Goal: Task Accomplishment & Management: Manage account settings

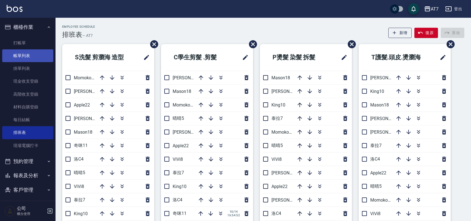
scroll to position [37, 0]
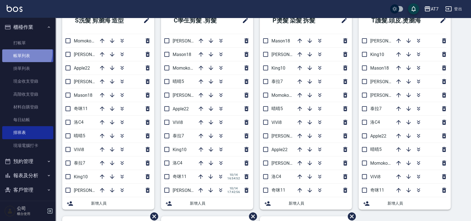
click at [22, 53] on link "帳單列表" at bounding box center [27, 55] width 51 height 13
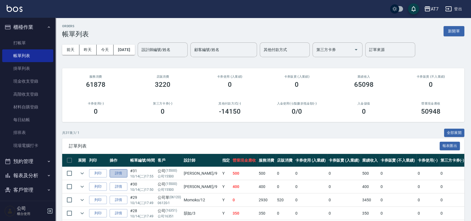
click at [118, 172] on link "詳情" at bounding box center [119, 173] width 18 height 9
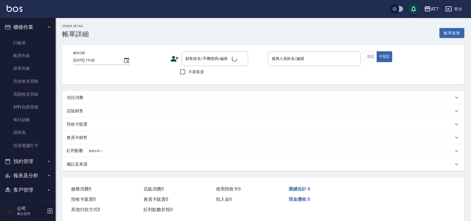
type input "[DATE] 17:55"
type input "[PERSON_NAME]-9"
type input "50"
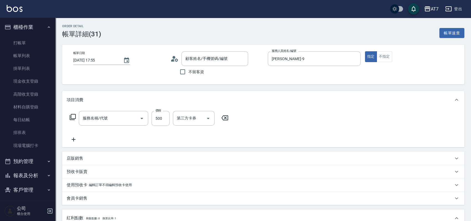
type input "公司/公司15500/15500"
type input "自購-葉綠素健康(自)(800)"
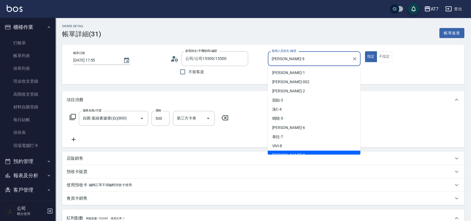
click at [304, 61] on input "[PERSON_NAME]-9" at bounding box center [309, 59] width 79 height 10
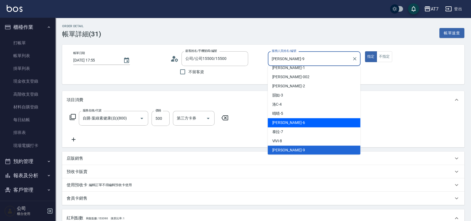
click at [286, 122] on span "[PERSON_NAME] -6" at bounding box center [288, 123] width 33 height 6
type input "[PERSON_NAME]-6"
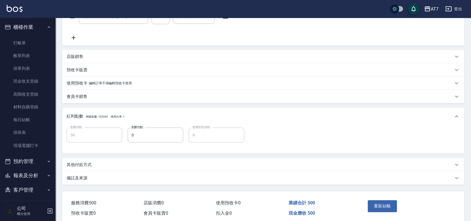
scroll to position [125, 0]
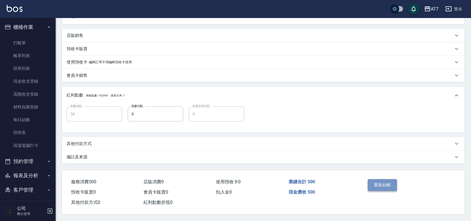
click at [370, 182] on button "重新結帳" at bounding box center [382, 185] width 29 height 12
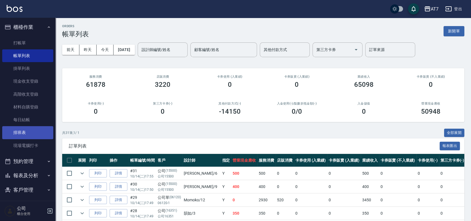
click at [35, 134] on link "排班表" at bounding box center [27, 132] width 51 height 13
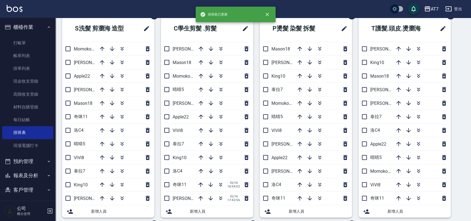
scroll to position [74, 0]
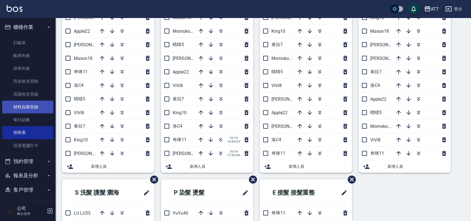
click at [33, 108] on link "材料自購登錄" at bounding box center [27, 107] width 51 height 13
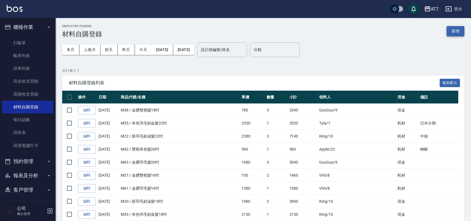
click at [458, 32] on button "新增" at bounding box center [456, 31] width 18 height 10
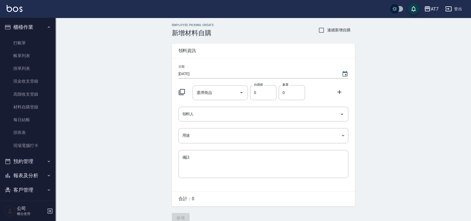
click at [182, 91] on icon at bounding box center [181, 92] width 7 height 7
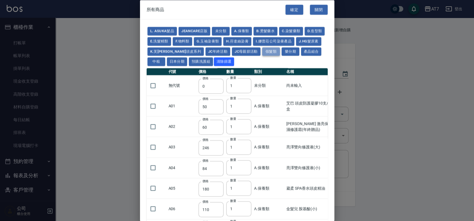
click at [276, 50] on button "假髮類" at bounding box center [271, 51] width 18 height 9
type input "2780"
type input "80"
type input "350"
type input "25"
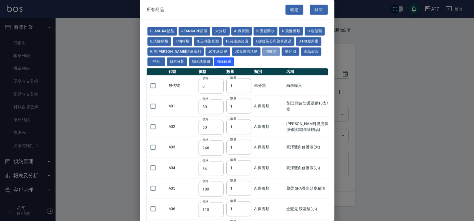
type input "400"
type input "100"
type input "880"
type input "930"
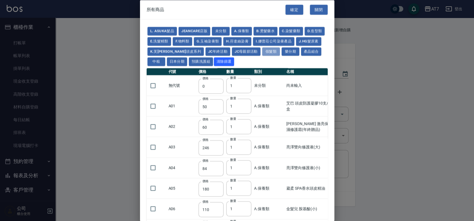
type input "980"
type input "1030"
type input "1130"
type input "1230"
type input "1330"
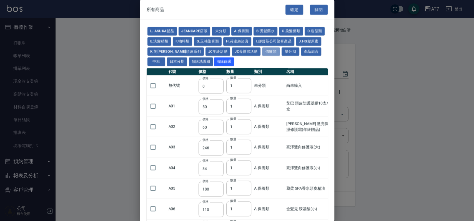
type input "1780"
type input "1980"
type input "2180"
type input "2380"
type input "2580"
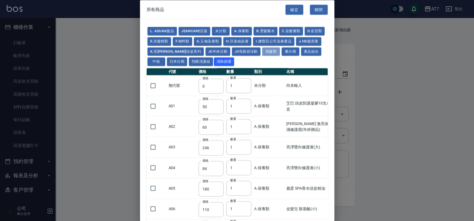
type input "2780"
type input "2980"
type input "1030"
type input "1080"
type input "1130"
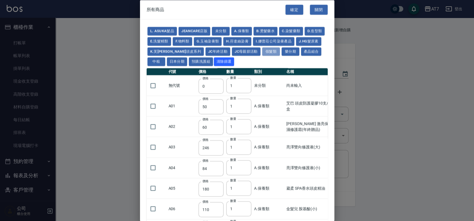
type input "1230"
type input "1280"
type input "1380"
type input "2180"
type input "2380"
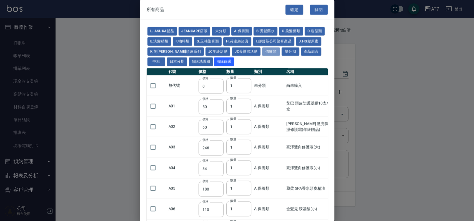
type input "2580"
type input "2780"
type input "2980"
type input "730"
type input "780"
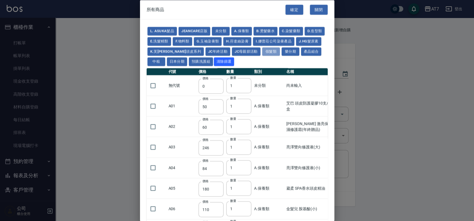
type input "830"
type input "930"
type input "980"
type input "560"
type input "775"
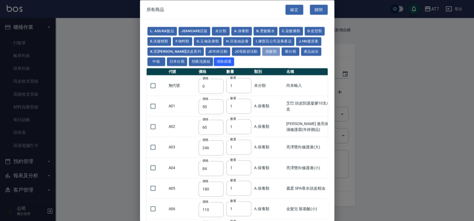
type input "580"
type input "2230"
type input "1180"
type input "1030"
type input "1080"
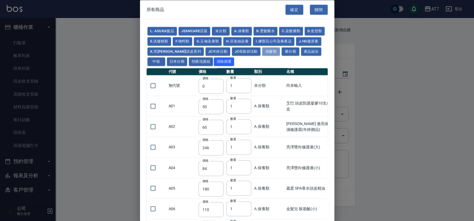
type input "1130"
type input "1180"
type input "1230"
type input "2130"
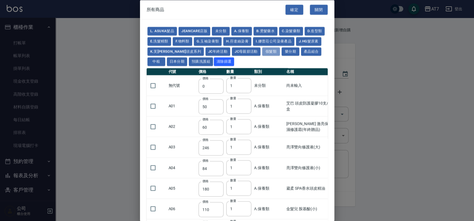
type input "2330"
type input "2530"
type input "930"
type input "170"
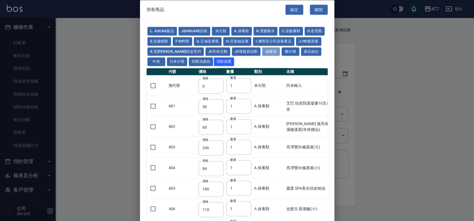
type input "170"
type input "1380"
type input "1530"
type input "1680"
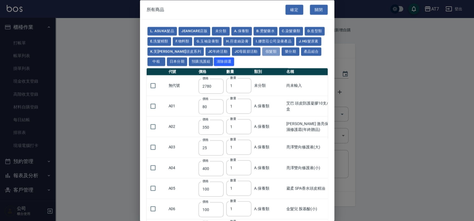
type input "1830"
type input "1980"
type input "2130"
type input "1930"
type input "2730"
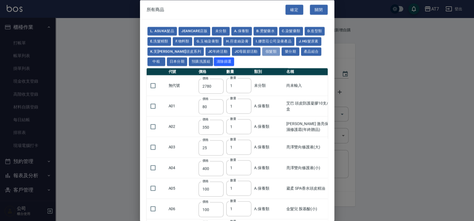
type input "2780"
type input "2980"
type input "2380"
type input "2580"
type input "2780"
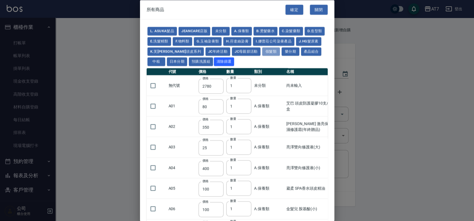
type input "2980"
type input "3180"
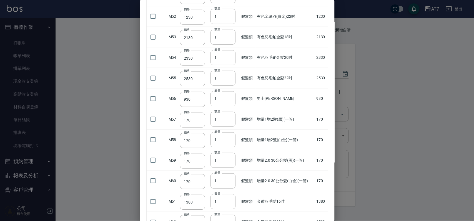
scroll to position [1184, 0]
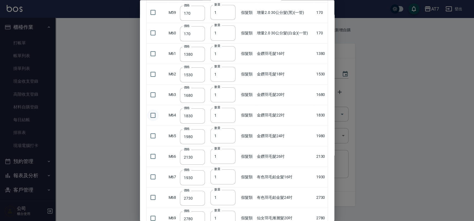
click at [153, 113] on input "checkbox" at bounding box center [153, 115] width 12 height 12
checkbox input "true"
click at [228, 110] on input "2" at bounding box center [222, 115] width 25 height 15
type input "3"
click at [228, 110] on input "3" at bounding box center [222, 115] width 25 height 15
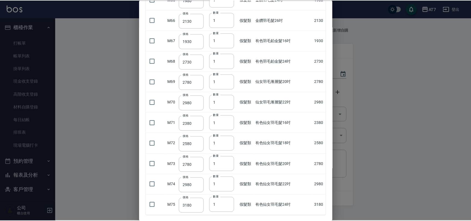
scroll to position [1347, 0]
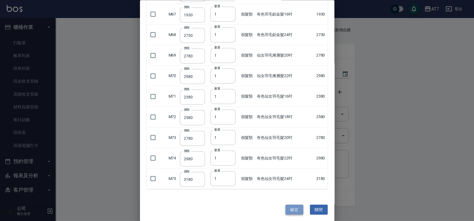
click at [291, 209] on button "確定" at bounding box center [294, 210] width 18 height 10
type input "金鑽羽毛髮22吋"
type input "1830"
type input "3"
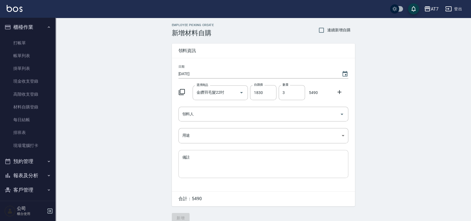
scroll to position [8, 0]
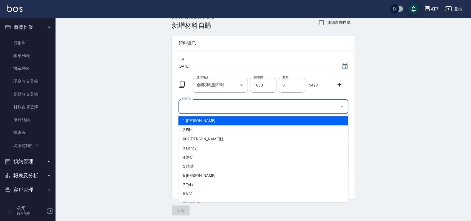
click at [233, 106] on input "領料人" at bounding box center [259, 107] width 157 height 10
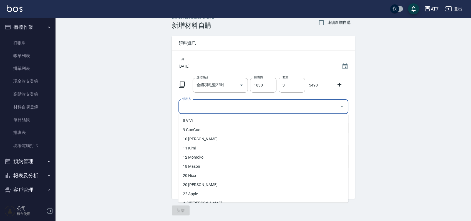
scroll to position [74, 0]
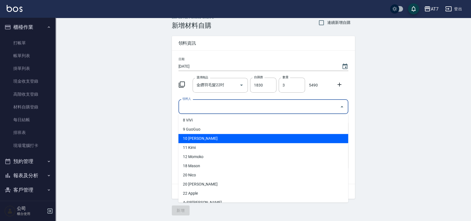
click at [203, 137] on li "10 [PERSON_NAME]" at bounding box center [263, 138] width 170 height 9
type input "King"
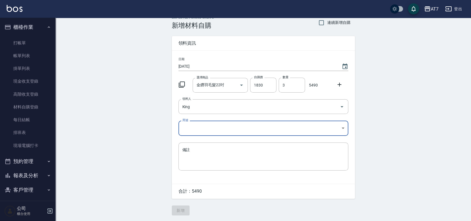
click at [203, 129] on body "AT7 登出 櫃檯作業 打帳單 帳單列表 掛單列表 現金收支登錄 高階收支登錄 材料自購登錄 每日結帳 排班表 現場電腦打卡 預約管理 預約管理 單日預約紀錄…" at bounding box center [235, 107] width 471 height 229
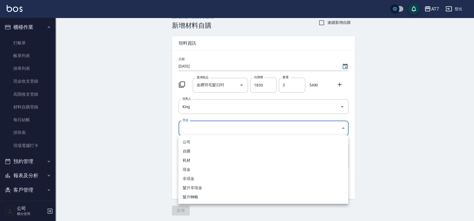
click at [200, 172] on li "現金" at bounding box center [263, 169] width 170 height 9
type input "現金"
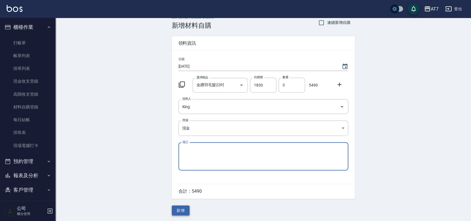
click at [179, 211] on button "新增" at bounding box center [181, 211] width 18 height 10
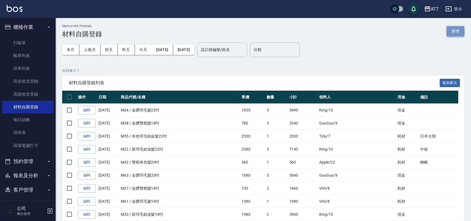
click at [451, 31] on button "新增" at bounding box center [456, 31] width 18 height 10
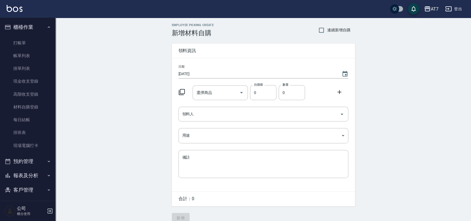
click at [180, 94] on icon at bounding box center [182, 92] width 6 height 6
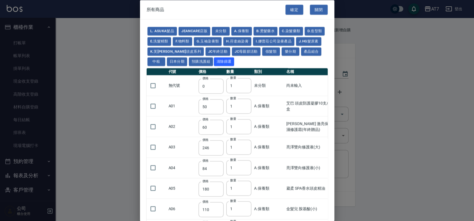
click at [279, 52] on button "假髮類" at bounding box center [271, 51] width 18 height 9
type input "2780"
type input "80"
type input "350"
type input "25"
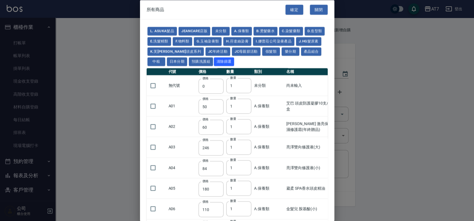
type input "400"
type input "100"
type input "880"
type input "930"
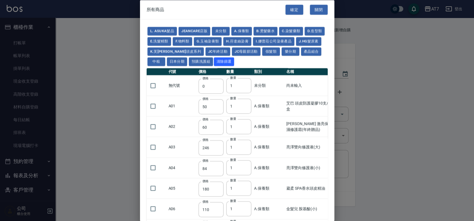
type input "980"
type input "1030"
type input "1130"
type input "1230"
type input "1330"
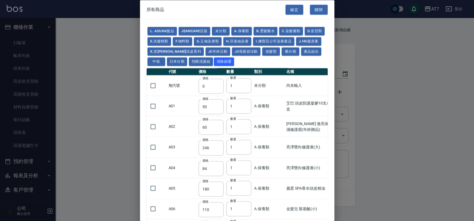
type input "1780"
type input "1980"
type input "2180"
type input "2380"
type input "2580"
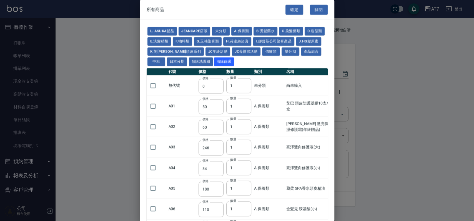
type input "2780"
type input "2980"
type input "1030"
type input "1080"
type input "1130"
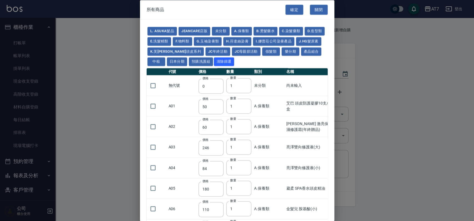
type input "1230"
type input "1280"
type input "1380"
type input "2180"
type input "2380"
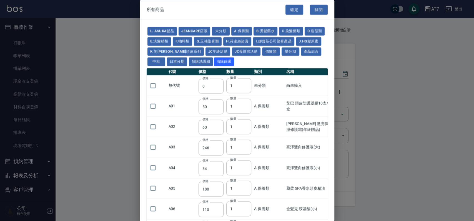
type input "2580"
type input "2780"
type input "2980"
type input "730"
type input "780"
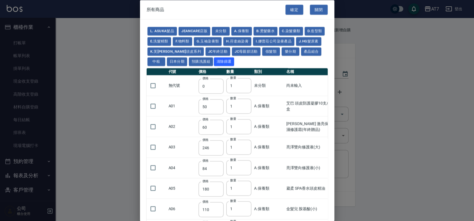
type input "830"
type input "930"
type input "980"
type input "560"
type input "775"
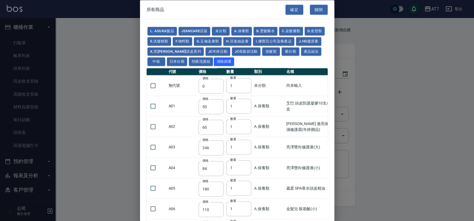
type input "580"
type input "2230"
type input "1180"
type input "1030"
type input "1080"
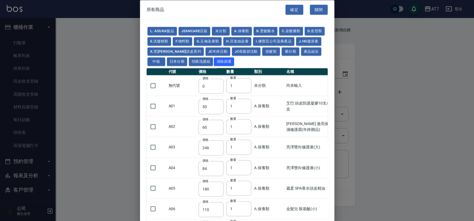
type input "1130"
type input "1180"
type input "1230"
type input "2130"
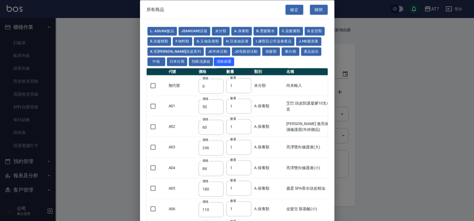
type input "2330"
type input "2530"
type input "930"
type input "170"
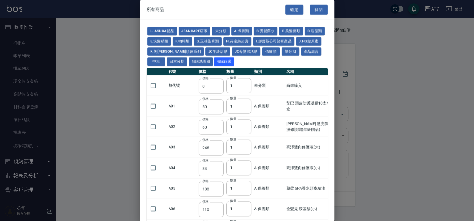
type input "170"
type input "1380"
type input "1530"
type input "1680"
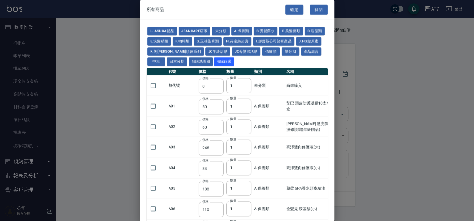
type input "1830"
type input "1980"
type input "2130"
type input "1930"
type input "2730"
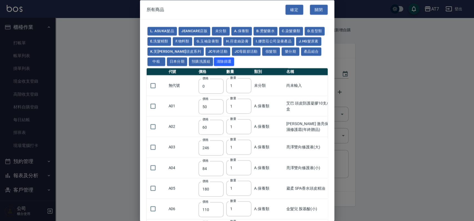
type input "2780"
type input "2980"
type input "2380"
type input "2580"
type input "2780"
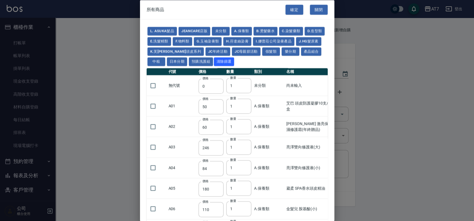
type input "2980"
type input "3180"
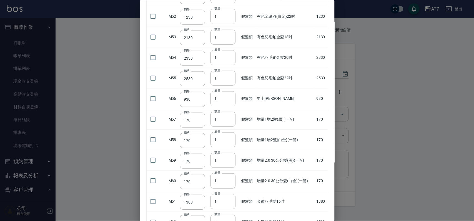
scroll to position [1147, 0]
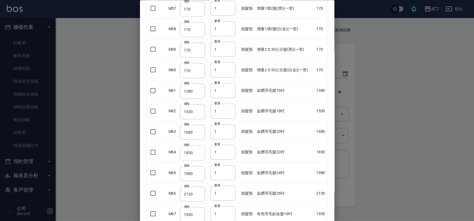
drag, startPoint x: 154, startPoint y: 150, endPoint x: 188, endPoint y: 148, distance: 33.6
click at [154, 150] on input "checkbox" at bounding box center [153, 152] width 12 height 12
checkbox input "true"
type input "2"
click at [228, 149] on input "2" at bounding box center [222, 152] width 25 height 15
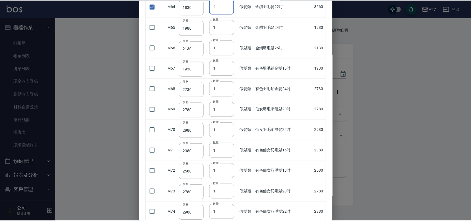
scroll to position [1347, 0]
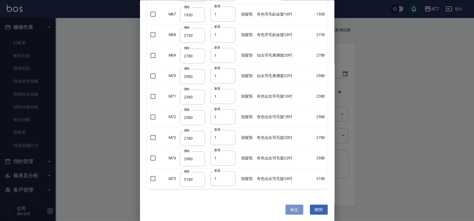
drag, startPoint x: 287, startPoint y: 209, endPoint x: 286, endPoint y: 205, distance: 3.7
click at [286, 208] on button "確定" at bounding box center [294, 210] width 18 height 10
type input "金鑽羽毛髮22吋"
type input "1830"
type input "2"
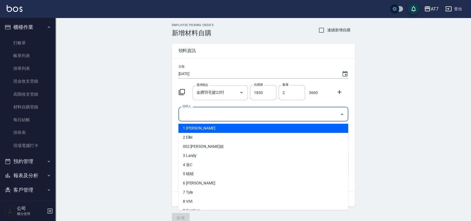
click at [253, 112] on input "領料人" at bounding box center [259, 114] width 157 height 10
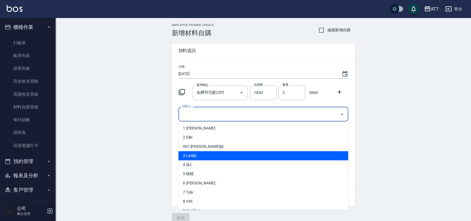
scroll to position [37, 0]
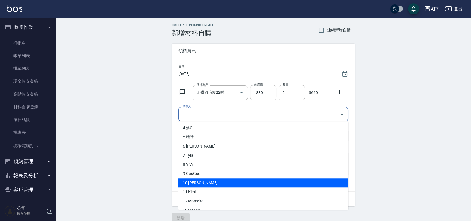
click at [208, 182] on li "10 [PERSON_NAME]" at bounding box center [263, 182] width 170 height 9
type input "King"
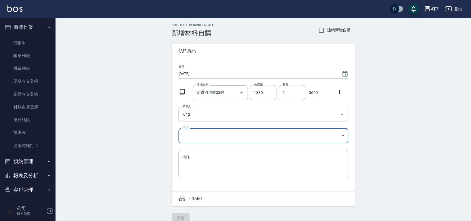
click at [232, 134] on body "AT7 登出 櫃檯作業 打帳單 帳單列表 掛單列表 現金收支登錄 高階收支登錄 材料自購登錄 每日結帳 排班表 現場電腦打卡 預約管理 預約管理 單日預約紀錄…" at bounding box center [235, 114] width 471 height 229
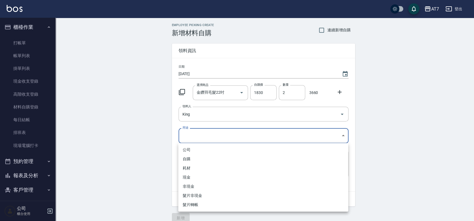
click at [211, 177] on li "現金" at bounding box center [263, 177] width 170 height 9
type input "現金"
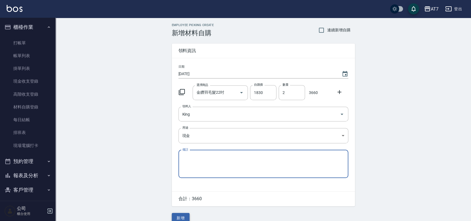
click at [184, 215] on button "新增" at bounding box center [181, 218] width 18 height 10
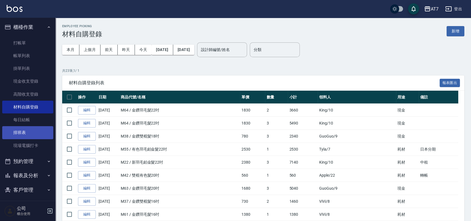
click at [21, 136] on link "排班表" at bounding box center [27, 132] width 51 height 13
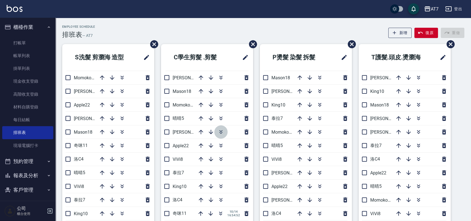
click at [220, 132] on icon "button" at bounding box center [220, 133] width 3 height 2
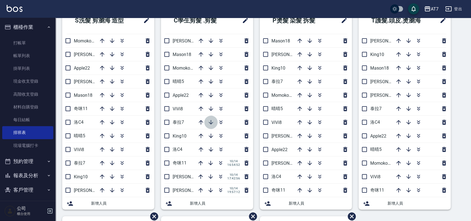
click at [210, 122] on icon "button" at bounding box center [211, 122] width 7 height 7
click at [212, 135] on icon "button" at bounding box center [211, 136] width 7 height 7
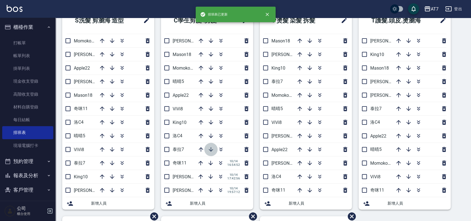
click at [210, 149] on icon "button" at bounding box center [211, 149] width 7 height 7
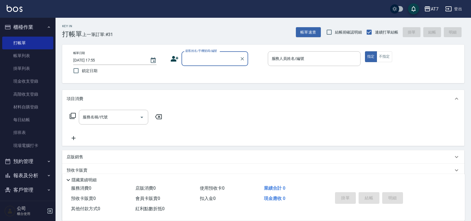
scroll to position [22, 0]
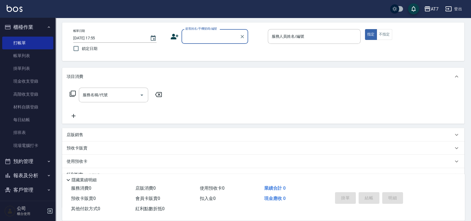
click at [226, 41] on div "顧客姓名/手機號碼/編號" at bounding box center [215, 36] width 67 height 15
type input "公司/公司15500/15500"
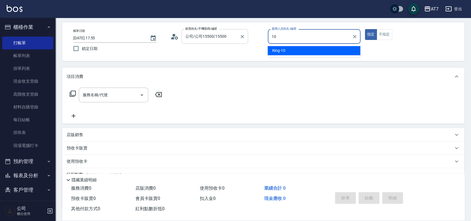
type input "King-10"
type button "true"
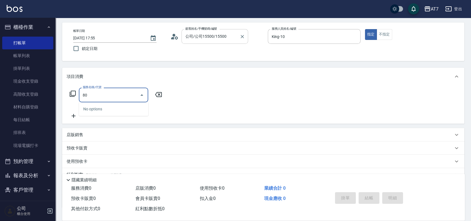
type input "803"
type input "60"
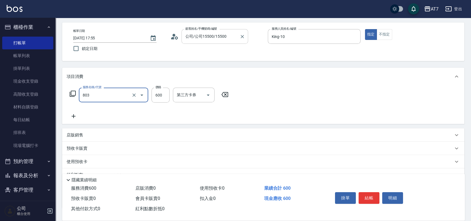
type input "髮原素去角質(互助)(803)"
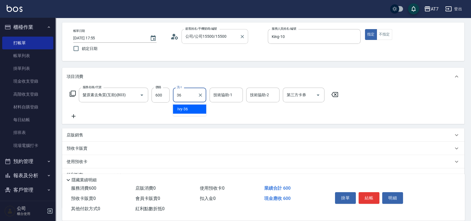
type input "Ivy-36"
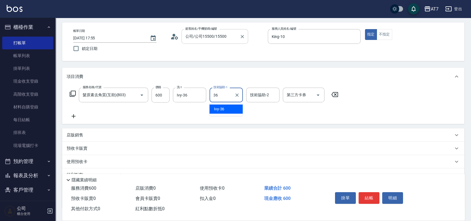
type input "Ivy-36"
click at [369, 194] on button "結帳" at bounding box center [369, 198] width 21 height 12
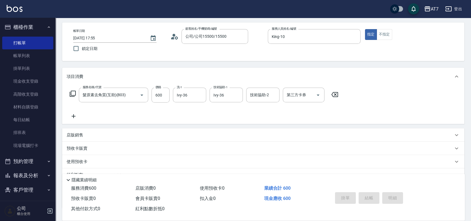
type input "2025/10/14 19:46"
type input "0"
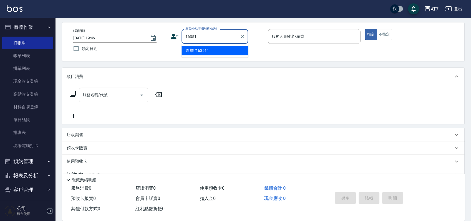
type input "16351"
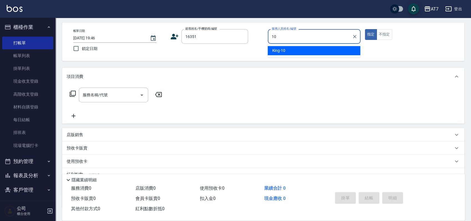
type input "King-10"
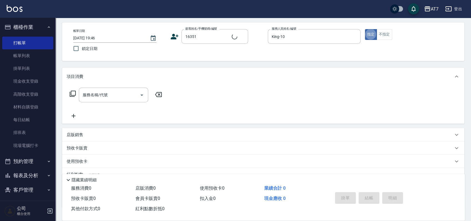
type input "公司/公司16351/16351"
click at [354, 37] on icon "Clear" at bounding box center [355, 37] width 6 height 6
click at [309, 39] on input "服務人員姓名/編號" at bounding box center [314, 37] width 88 height 10
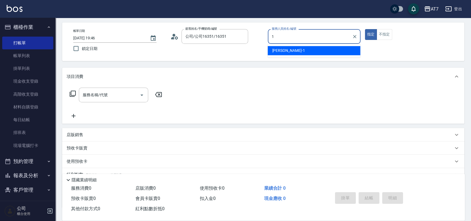
type input "米雪兒-1"
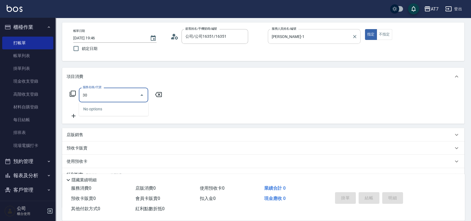
type input "305"
type input "50"
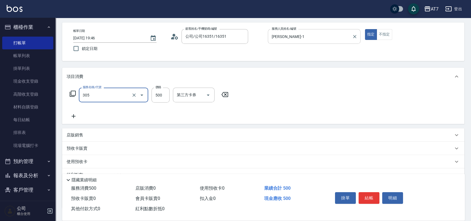
type input "A++剪髮(305)"
type input "7"
type input "0"
type input "70"
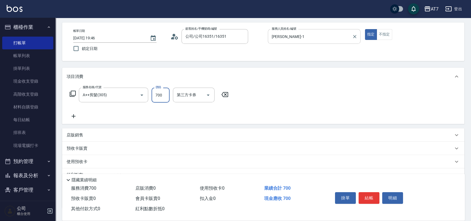
type input "700"
click at [373, 195] on button "結帳" at bounding box center [369, 198] width 21 height 12
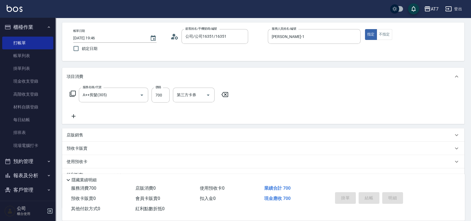
type input "0"
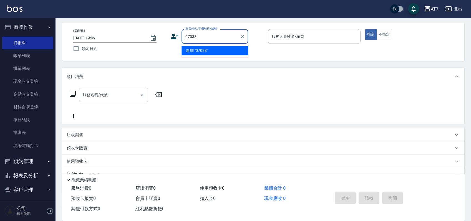
type input "07038"
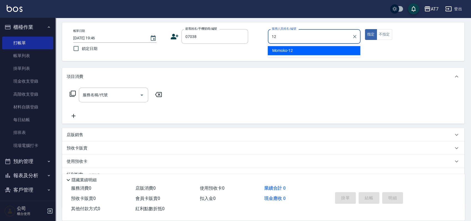
type input "Momoko-12"
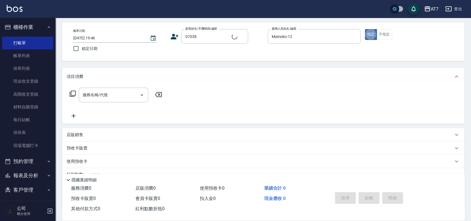
type input "公司/公司07038/07038"
type input "3"
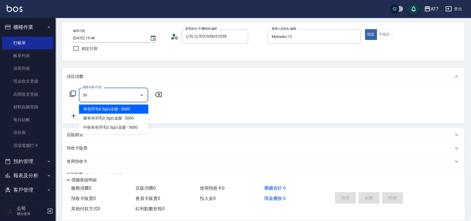
type input "501"
type input "30"
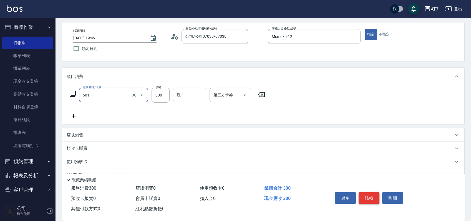
type input "洗髮(互助)(501)"
type input "4"
type input "0"
type input "450"
type input "40"
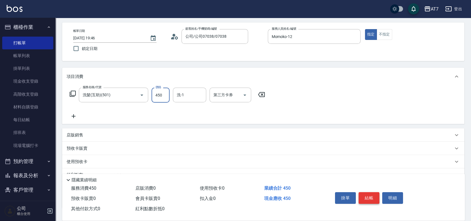
type input "450"
click at [373, 195] on button "結帳" at bounding box center [369, 198] width 21 height 12
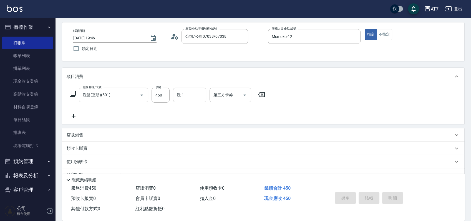
type input "2025/10/14 19:47"
type input "0"
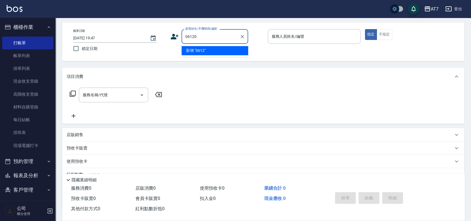
type input "06120"
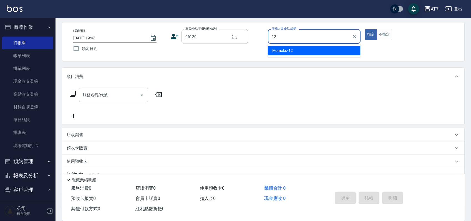
type input "Momoko-12"
type input "公司單/06120-1/06120"
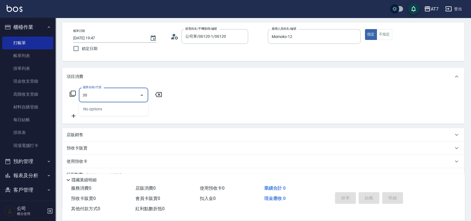
type input "300"
type input "10"
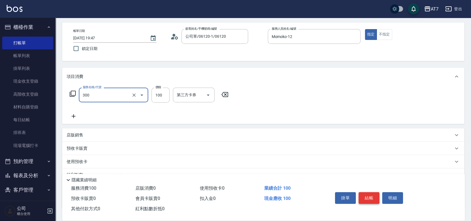
type input "剪瀏海(300)"
type input "0"
type input "15"
type input "10"
type input "150"
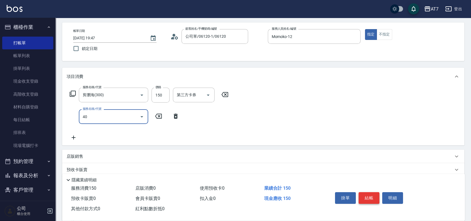
type input "401"
type input "160"
type input "染髮(互助)(401)"
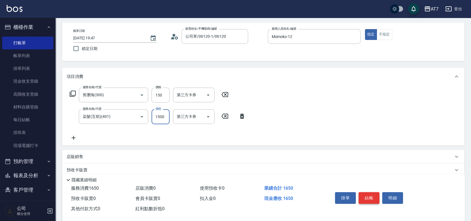
type input "3"
type input "10"
type input "328"
type input "40"
type input "3280"
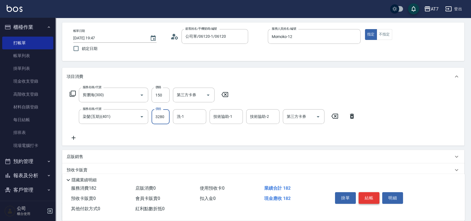
type input "340"
type input "3280"
type input "YuYu-40"
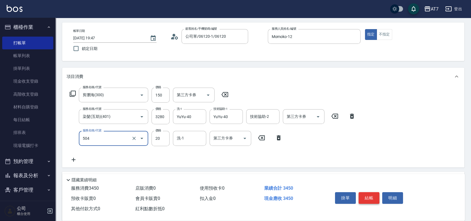
type input "潤絲(504)"
type input "50"
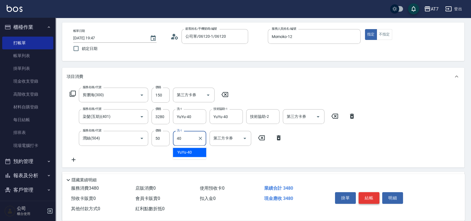
type input "YuYu-40"
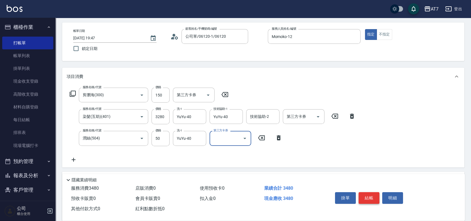
click at [373, 195] on button "結帳" at bounding box center [369, 198] width 21 height 12
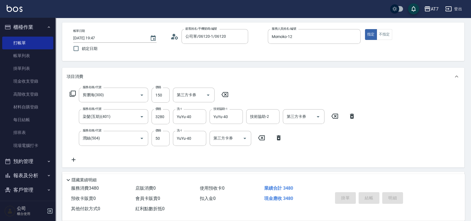
type input "0"
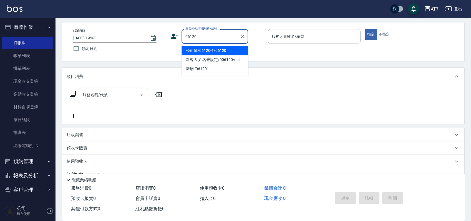
type input "06120"
type input "2"
type input "公司單/06120-1/06120"
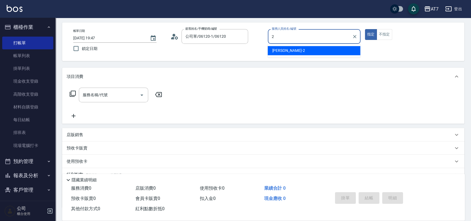
type input "伊蕾-2"
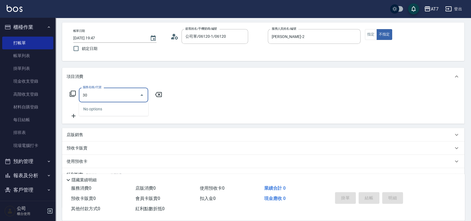
type input "305"
type input "50"
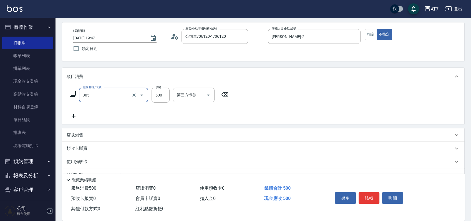
type input "A++剪髮(305)"
type input "0"
type input "60"
type input "600"
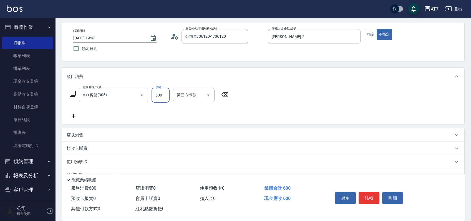
click at [365, 196] on button "結帳" at bounding box center [369, 198] width 21 height 12
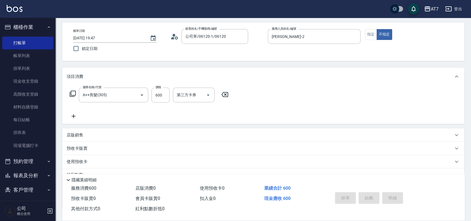
type input "0"
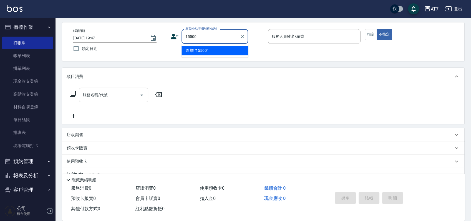
type input "15500"
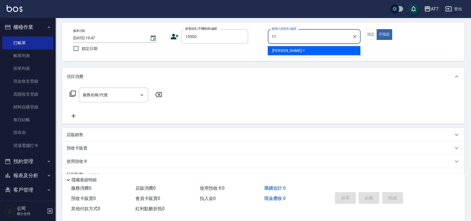
type input "奇咪-11"
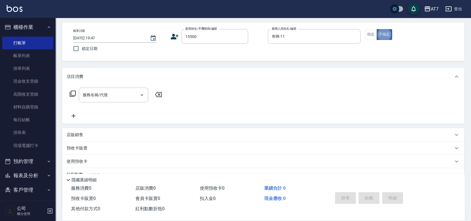
type button "false"
type input "公司/公司15500/15500"
type input "500"
type input "30"
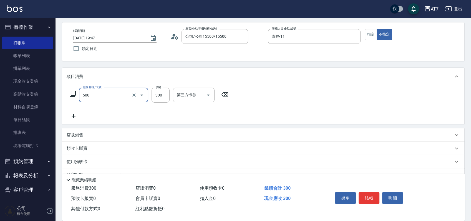
type input "洗髮(500)"
type input "0"
type input "25"
type input "20"
type input "250"
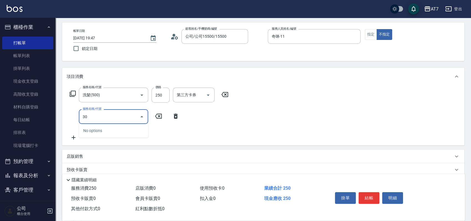
type input "302"
type input "60"
type input "剪髮(302)"
click at [357, 195] on div "掛單 結帳 明細" at bounding box center [369, 198] width 72 height 17
click at [365, 194] on button "結帳" at bounding box center [369, 198] width 21 height 12
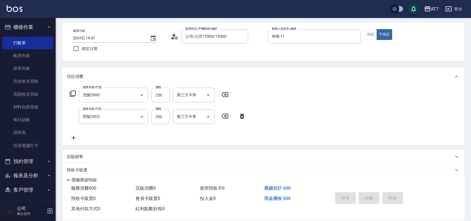
type input "0"
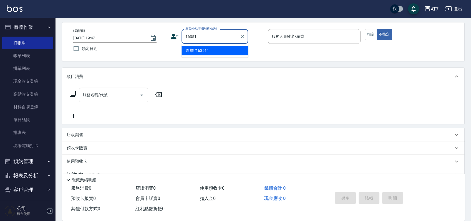
type input "16351"
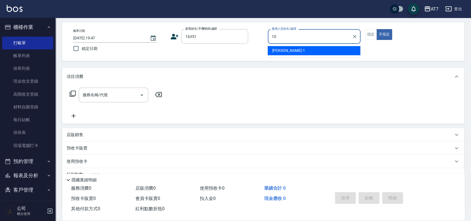
type input "King-10"
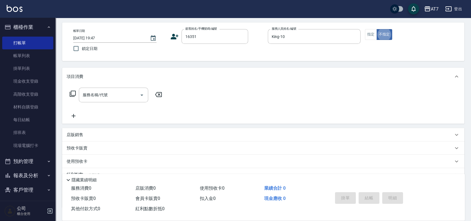
type input "公司/公司16351/16351"
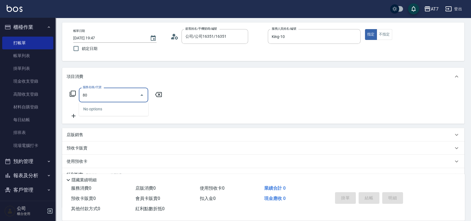
type input "803"
type input "60"
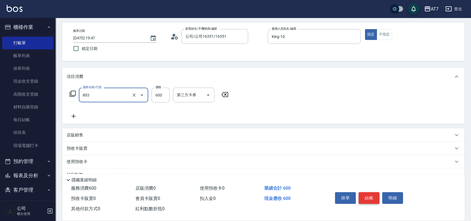
type input "髮原素去角質(互助)(803)"
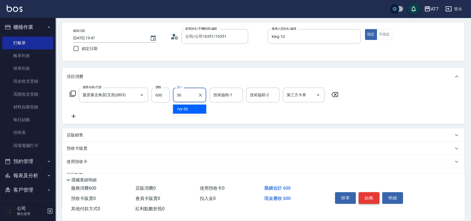
type input "Ivy-36"
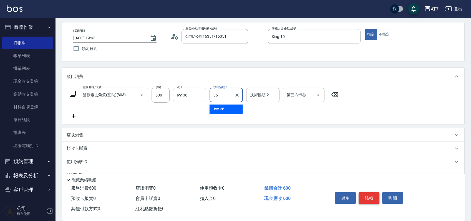
type input "Ivy-36"
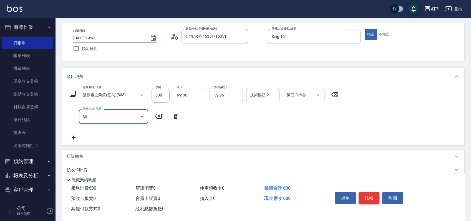
type input "302"
type input "90"
type input "剪髮(302)"
click at [341, 155] on div "店販銷售" at bounding box center [260, 157] width 387 height 6
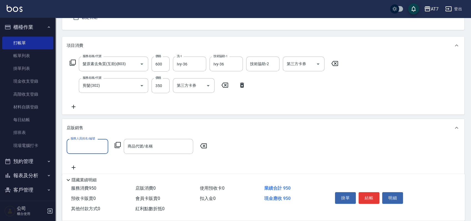
scroll to position [96, 0]
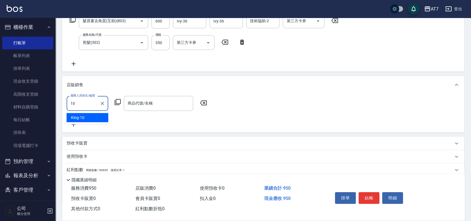
type input "King-10"
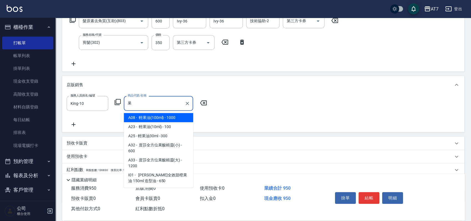
type input "輕果油(100ml)"
type input "190"
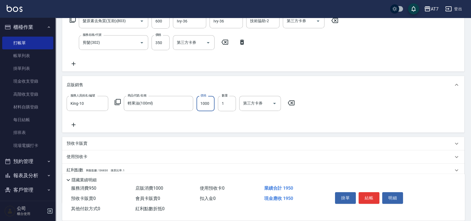
type input "9"
type input "90"
type input "100"
type input "900"
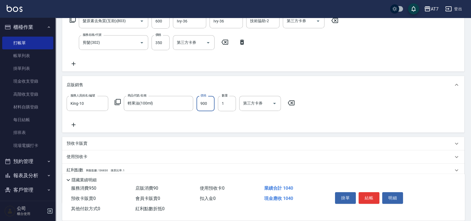
type input "180"
type input "900"
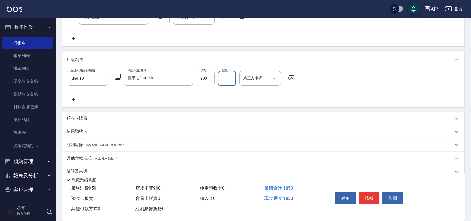
scroll to position [131, 0]
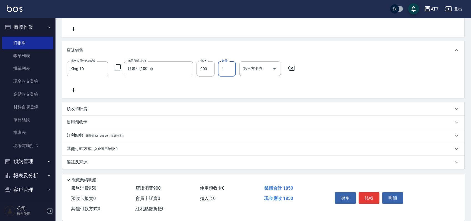
click at [153, 150] on div "其他付款方式 入金可用餘額: 0" at bounding box center [260, 149] width 387 height 6
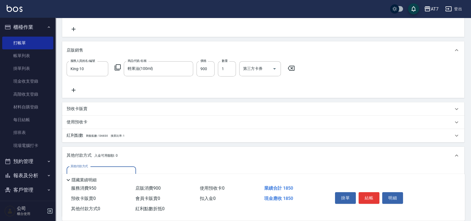
scroll to position [0, 0]
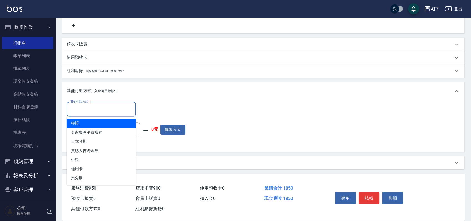
click at [101, 112] on input "其他付款方式" at bounding box center [101, 110] width 64 height 10
click at [95, 123] on span "轉帳" at bounding box center [101, 123] width 69 height 9
type input "轉帳"
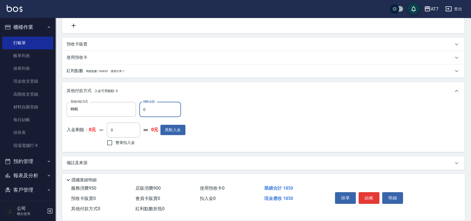
click at [142, 108] on input "0" at bounding box center [160, 109] width 42 height 15
type input "180"
type input "160"
type input "1850"
type input "0"
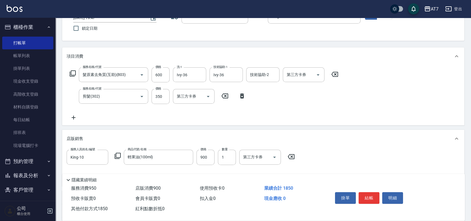
scroll to position [11, 0]
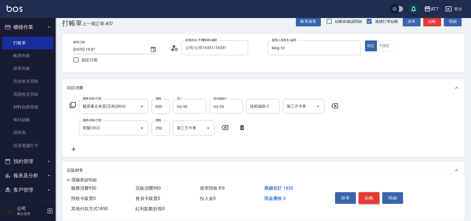
type input "1850"
drag, startPoint x: 369, startPoint y: 197, endPoint x: 363, endPoint y: 196, distance: 5.7
click at [368, 197] on button "結帳" at bounding box center [369, 198] width 21 height 12
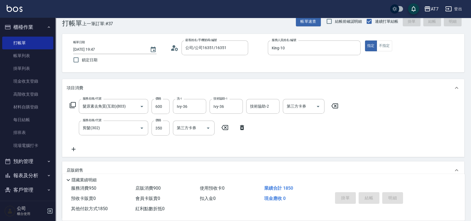
type input "2025/10/14 19:48"
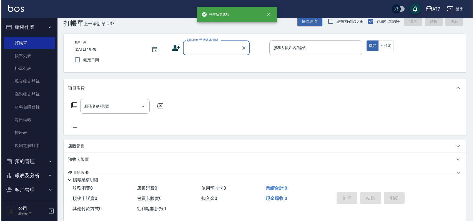
scroll to position [0, 0]
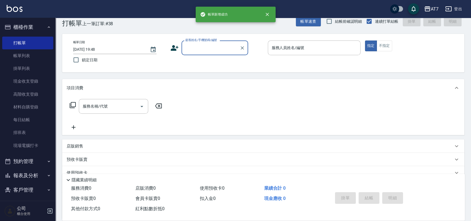
click at [203, 53] on div "顧客姓名/手機號碼/編號" at bounding box center [215, 48] width 67 height 15
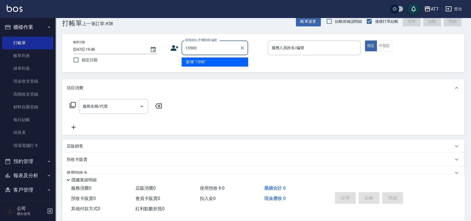
type input "15500"
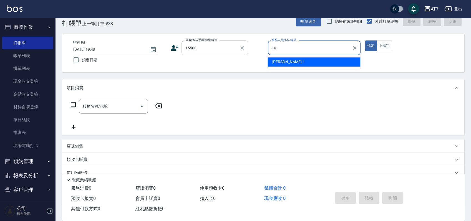
type input "10"
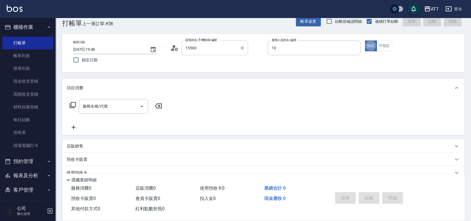
type input "公司/公司15500/15500"
type input "King-10"
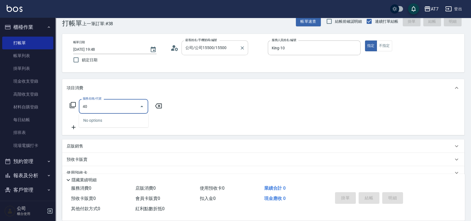
type input "401"
type input "150"
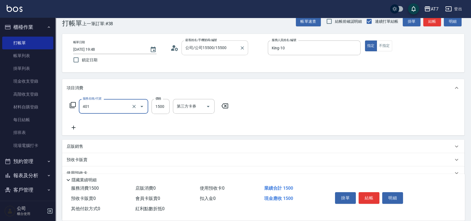
type input "染髮(互助)(401)"
type input "1"
type input "0"
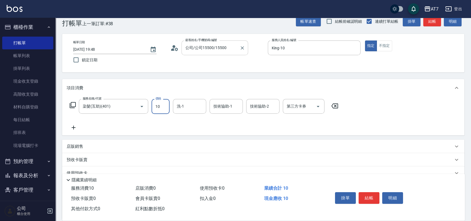
type input "100"
type input "10"
type input "1000"
type input "100"
type input "1000"
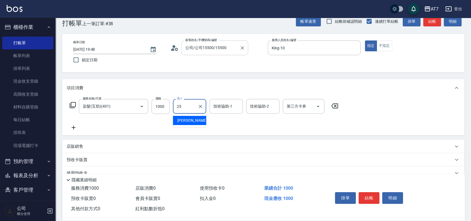
type input "Sandy-25"
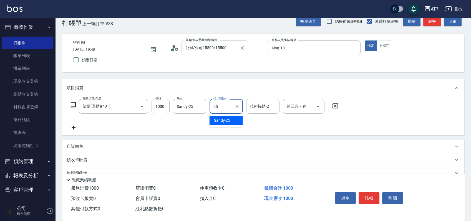
type input "Sandy-25"
click at [74, 104] on icon at bounding box center [72, 105] width 7 height 7
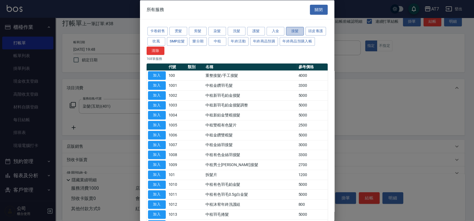
click at [291, 32] on button "接髮" at bounding box center [295, 31] width 18 height 9
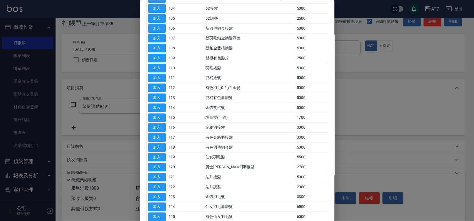
scroll to position [138, 0]
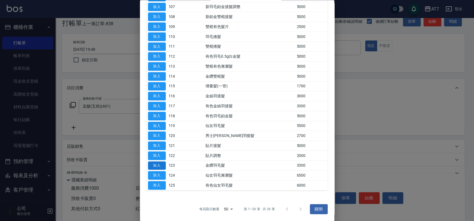
click at [163, 166] on button "加入" at bounding box center [157, 166] width 18 height 9
type input "430"
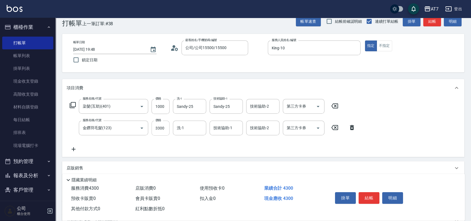
click at [164, 123] on input "3300" at bounding box center [161, 128] width 18 height 15
type input "0"
type input "100"
type input "374"
type input "130"
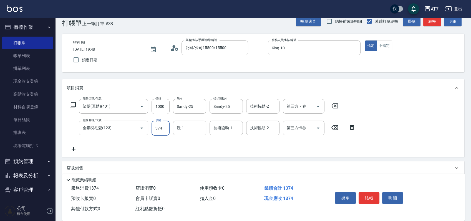
type input "3740"
type input "470"
type input "3740"
type input "Sandy-25"
click at [371, 192] on button "結帳" at bounding box center [369, 198] width 21 height 12
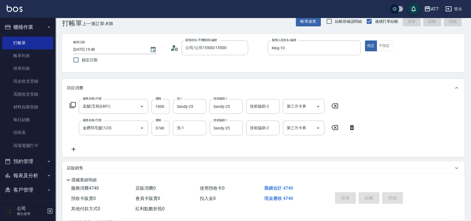
type input "2025/10/14 19:50"
type input "0"
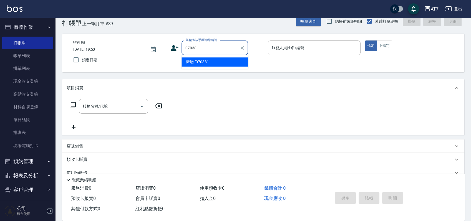
type input "07038"
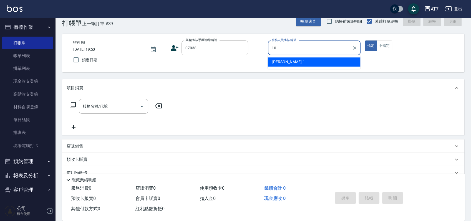
type input "King-10"
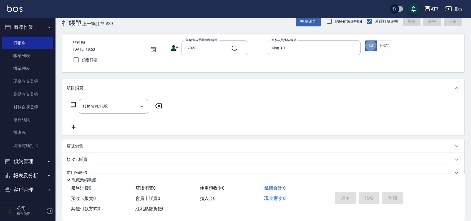
type input "公司/公司07038/07038"
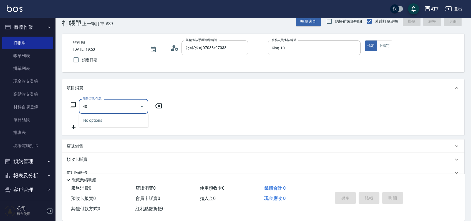
type input "401"
type input "150"
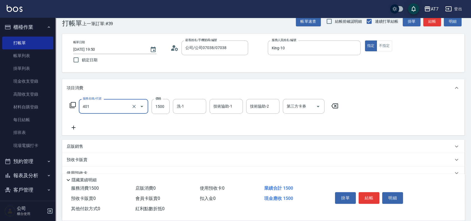
type input "染髮(互助)(401)"
type input "1"
type input "0"
type input "100"
type input "10"
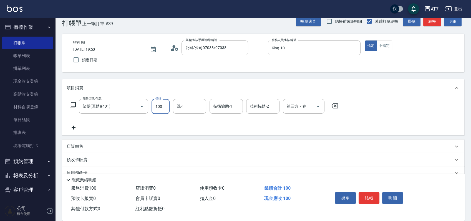
type input "1000"
type input "100"
type input "1000"
type input "Ivy-36"
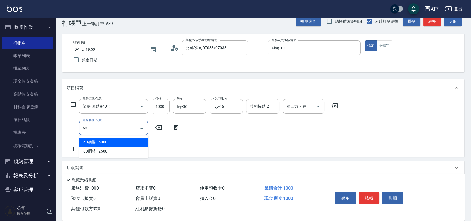
type input "605"
type input "200"
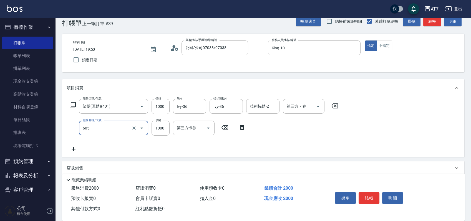
type input "順子護髮(助(605)"
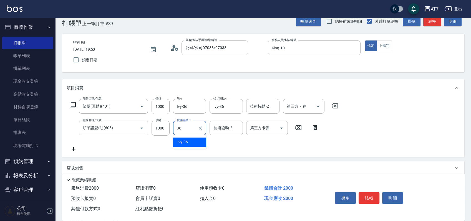
type input "Ivy-36"
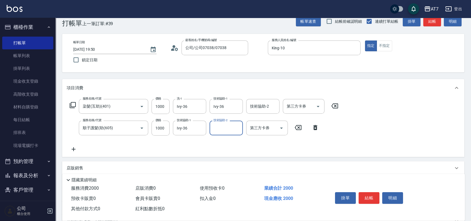
click at [73, 105] on icon at bounding box center [72, 105] width 7 height 7
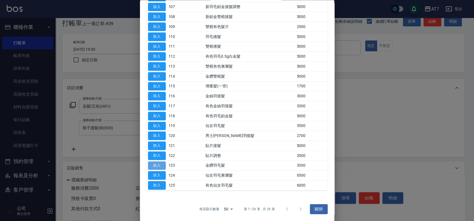
click at [160, 164] on button "加入" at bounding box center [157, 166] width 18 height 9
type input "530"
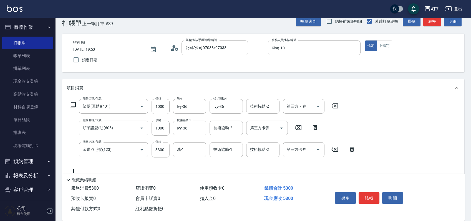
click at [164, 147] on input "3300" at bounding box center [161, 149] width 18 height 15
type input "0"
type input "200"
type input "521"
type input "250"
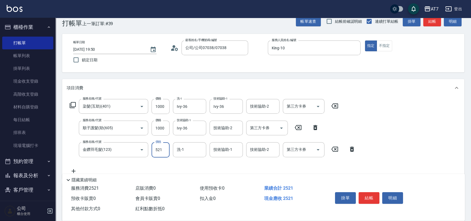
type input "5210"
type input "720"
type input "5210"
type input "Ivy-36"
click at [371, 197] on button "結帳" at bounding box center [369, 198] width 21 height 12
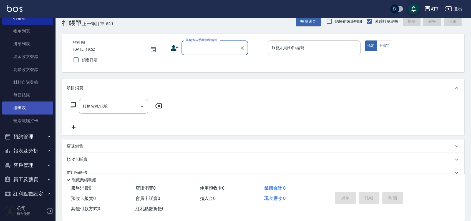
scroll to position [46, 0]
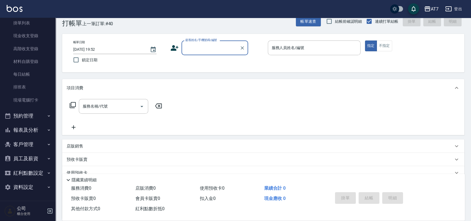
click at [36, 132] on button "報表及分析" at bounding box center [27, 130] width 51 height 14
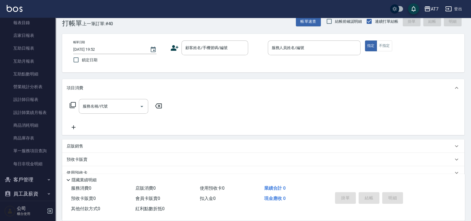
scroll to position [193, 0]
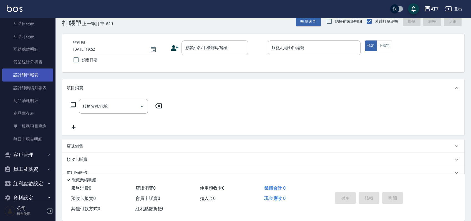
click at [33, 75] on link "設計師日報表" at bounding box center [27, 75] width 51 height 13
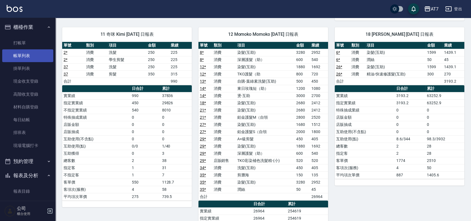
scroll to position [498, 0]
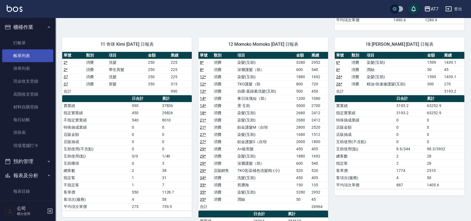
click at [16, 51] on link "帳單列表" at bounding box center [27, 55] width 51 height 13
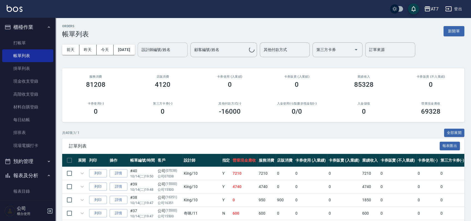
click at [161, 48] on div "設計師編號/姓名 設計師編號/姓名" at bounding box center [163, 49] width 50 height 15
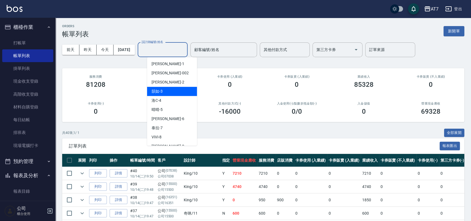
scroll to position [37, 0]
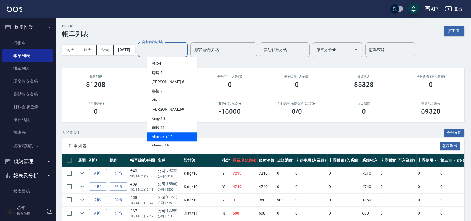
click at [165, 133] on div "Momoko -12" at bounding box center [172, 136] width 50 height 9
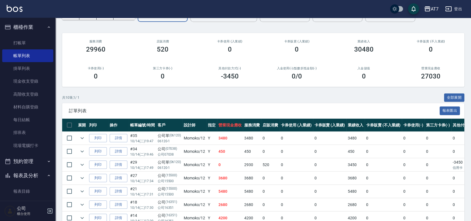
scroll to position [0, 0]
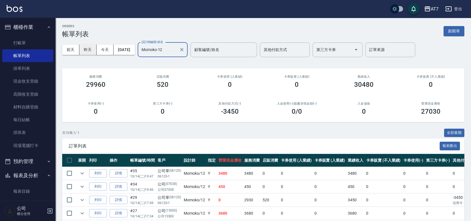
click at [86, 52] on button "昨天" at bounding box center [87, 50] width 17 height 10
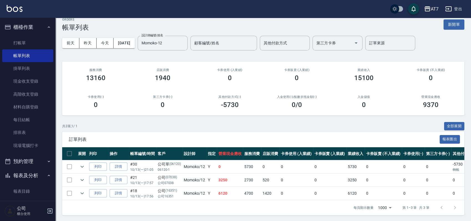
scroll to position [13, 0]
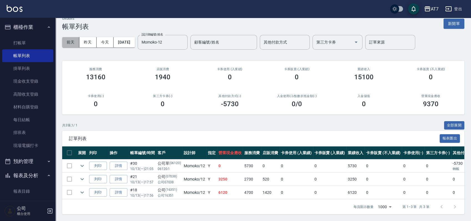
click at [64, 37] on button "前天" at bounding box center [70, 42] width 17 height 10
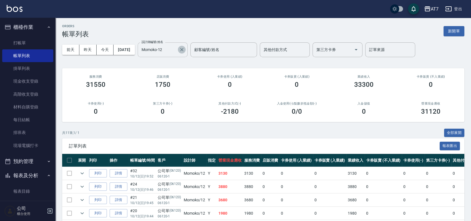
click at [183, 51] on icon "Clear" at bounding box center [181, 49] width 3 height 3
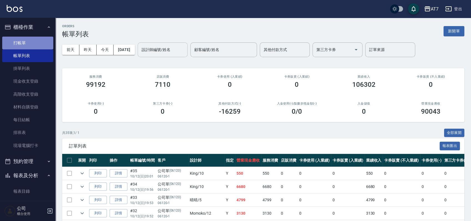
click at [31, 46] on link "打帳單" at bounding box center [27, 43] width 51 height 13
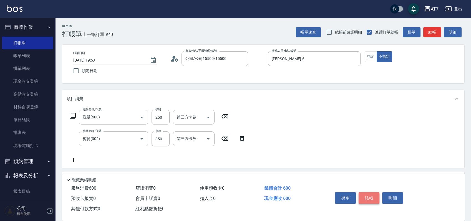
click at [371, 197] on button "結帳" at bounding box center [369, 198] width 21 height 12
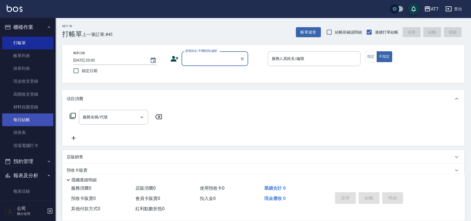
click at [29, 118] on link "每日結帳" at bounding box center [27, 120] width 51 height 13
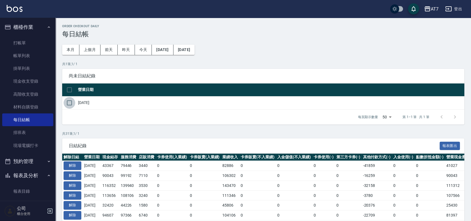
click at [72, 104] on input "checkbox" at bounding box center [70, 103] width 12 height 12
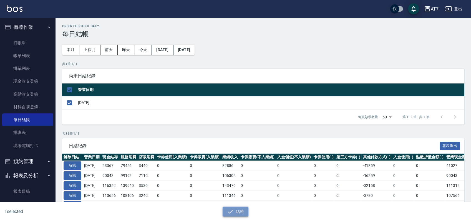
click at [233, 210] on icon "button" at bounding box center [230, 211] width 7 height 7
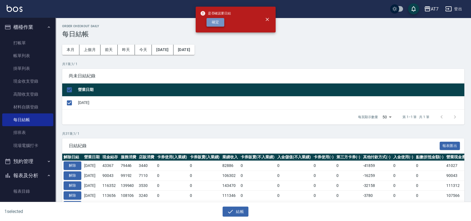
click at [218, 24] on button "確定" at bounding box center [216, 22] width 18 height 9
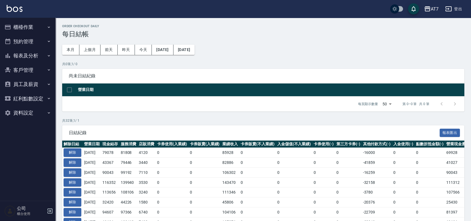
click at [37, 59] on button "報表及分析" at bounding box center [27, 56] width 51 height 14
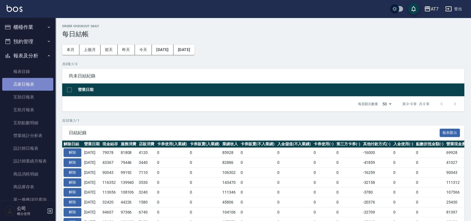
click at [31, 87] on link "店家日報表" at bounding box center [27, 84] width 51 height 13
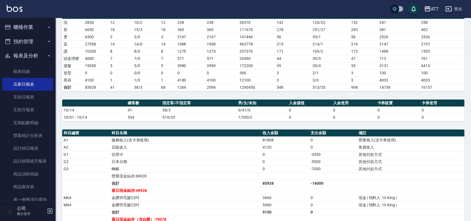
scroll to position [148, 0]
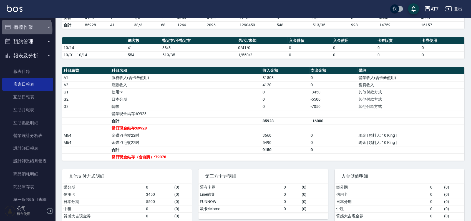
click at [22, 30] on button "櫃檯作業" at bounding box center [27, 27] width 51 height 14
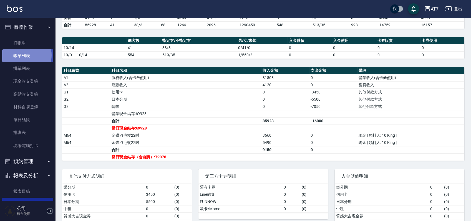
click at [22, 55] on link "帳單列表" at bounding box center [27, 55] width 51 height 13
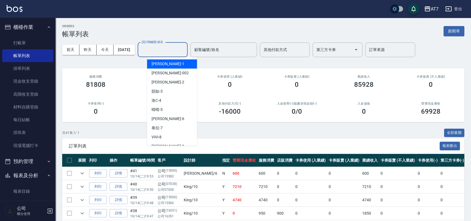
click at [167, 49] on input "設計師編號/姓名" at bounding box center [162, 50] width 45 height 10
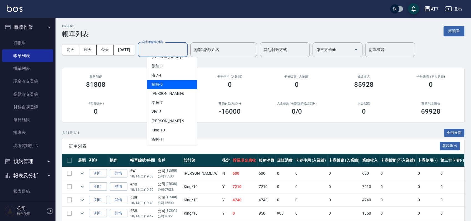
scroll to position [37, 0]
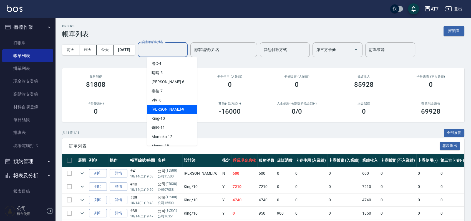
click at [173, 105] on div "郭郭 -9" at bounding box center [172, 109] width 50 height 9
type input "[PERSON_NAME]-9"
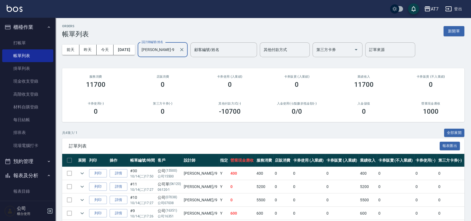
scroll to position [0, 0]
click at [185, 51] on icon "Clear" at bounding box center [182, 50] width 6 height 6
